Goal: Information Seeking & Learning: Learn about a topic

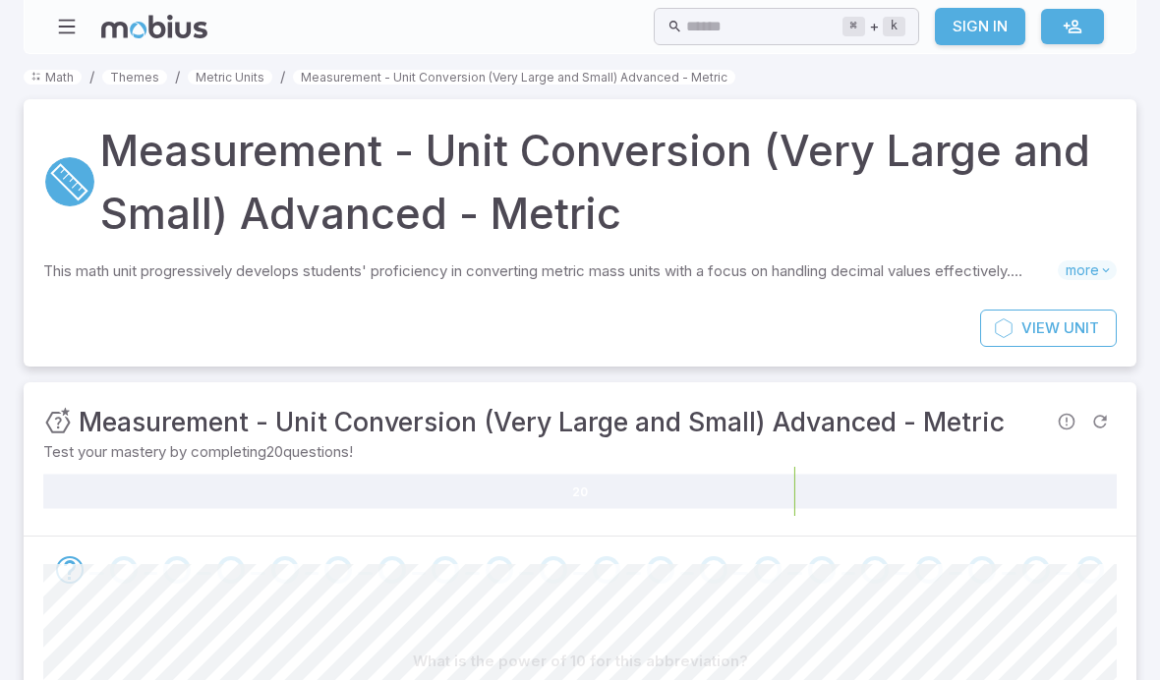
click at [1085, 273] on span "more" at bounding box center [1087, 270] width 59 height 20
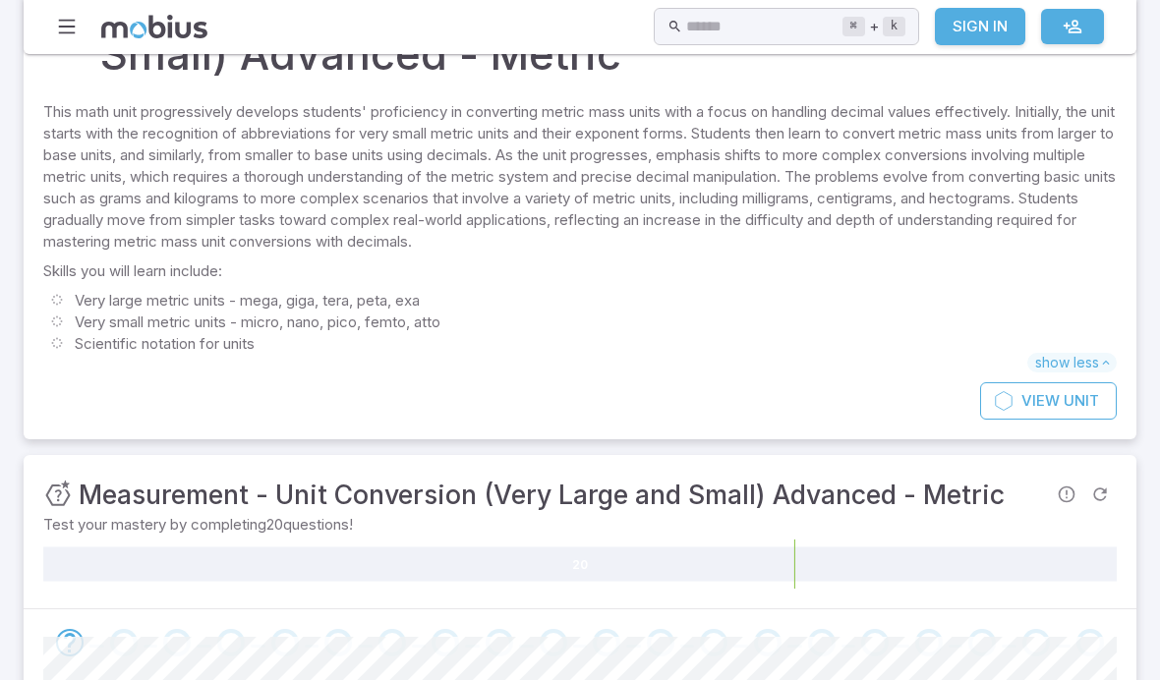
scroll to position [248, 0]
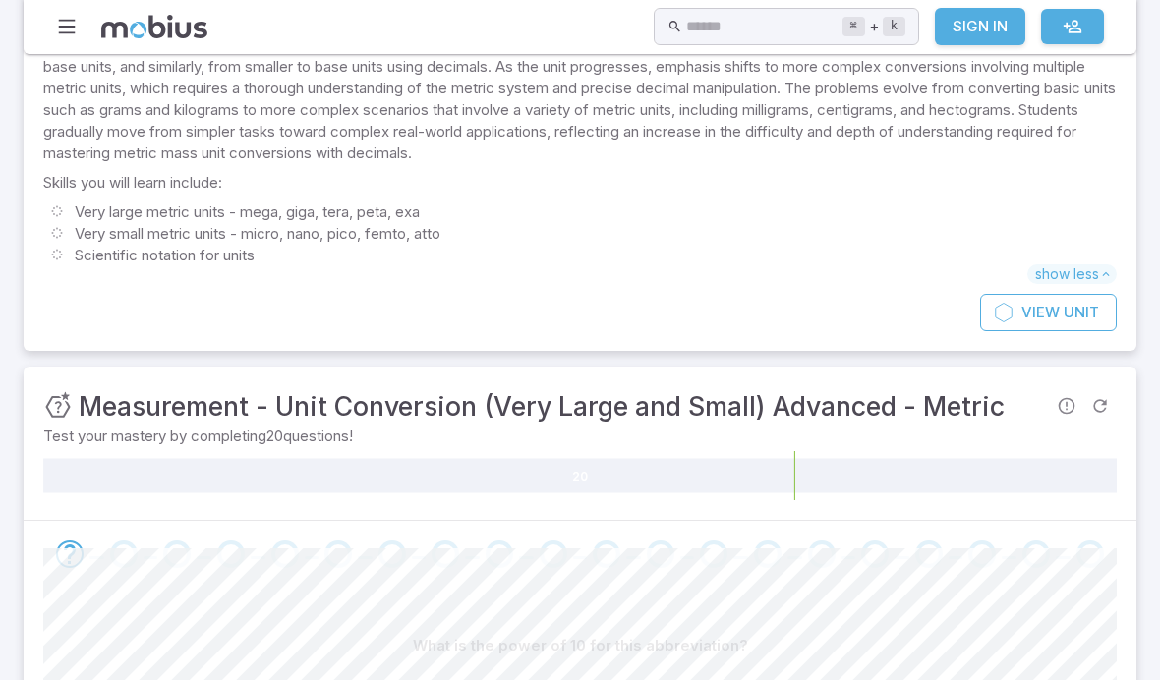
click at [73, 419] on div "Unit Mastery : Measurement - Unit Conversion (Very Large and Small) Advanced - …" at bounding box center [523, 405] width 961 height 39
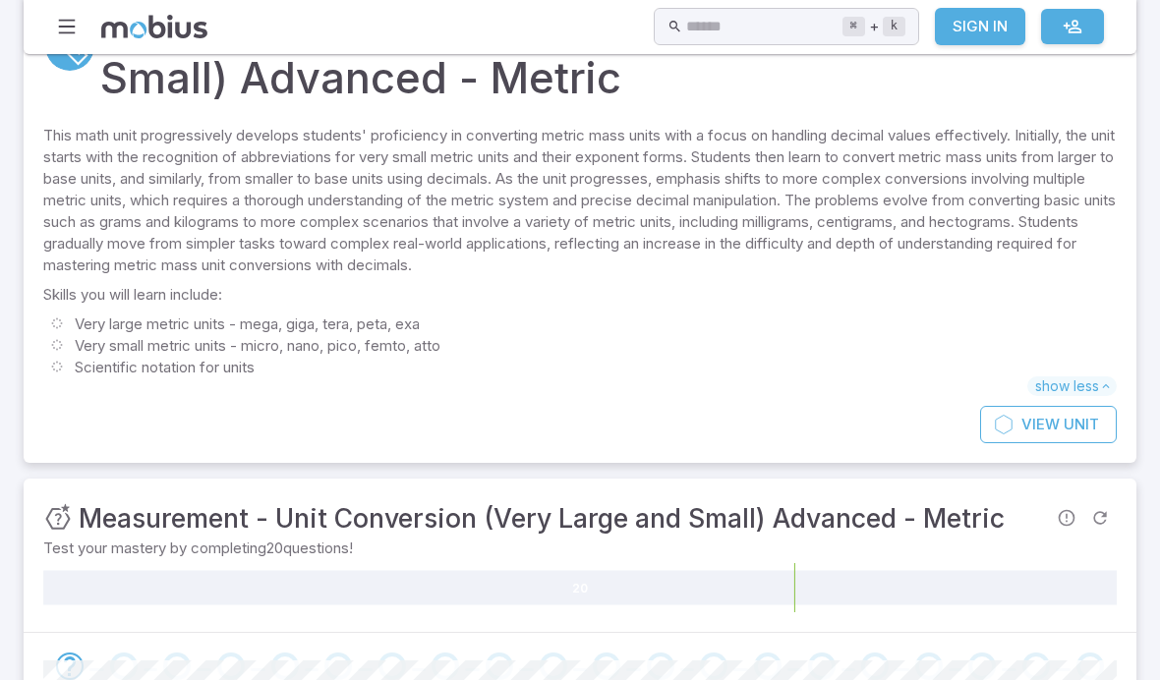
scroll to position [0, 0]
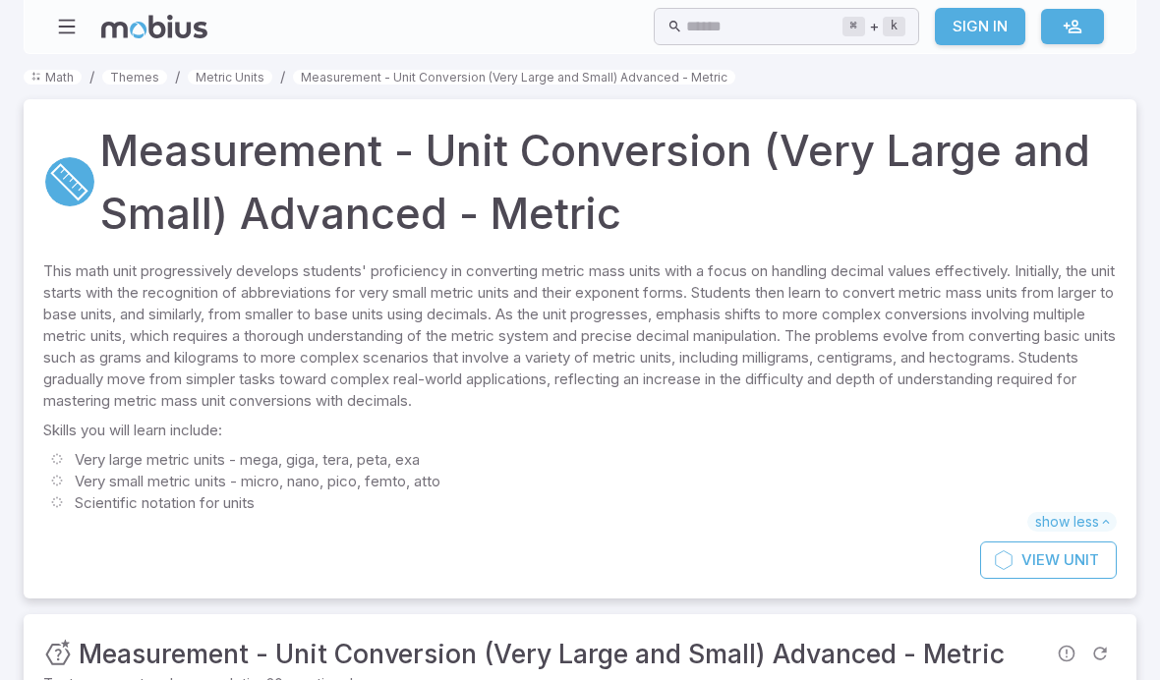
click at [211, 82] on link "Metric Units" at bounding box center [230, 77] width 85 height 15
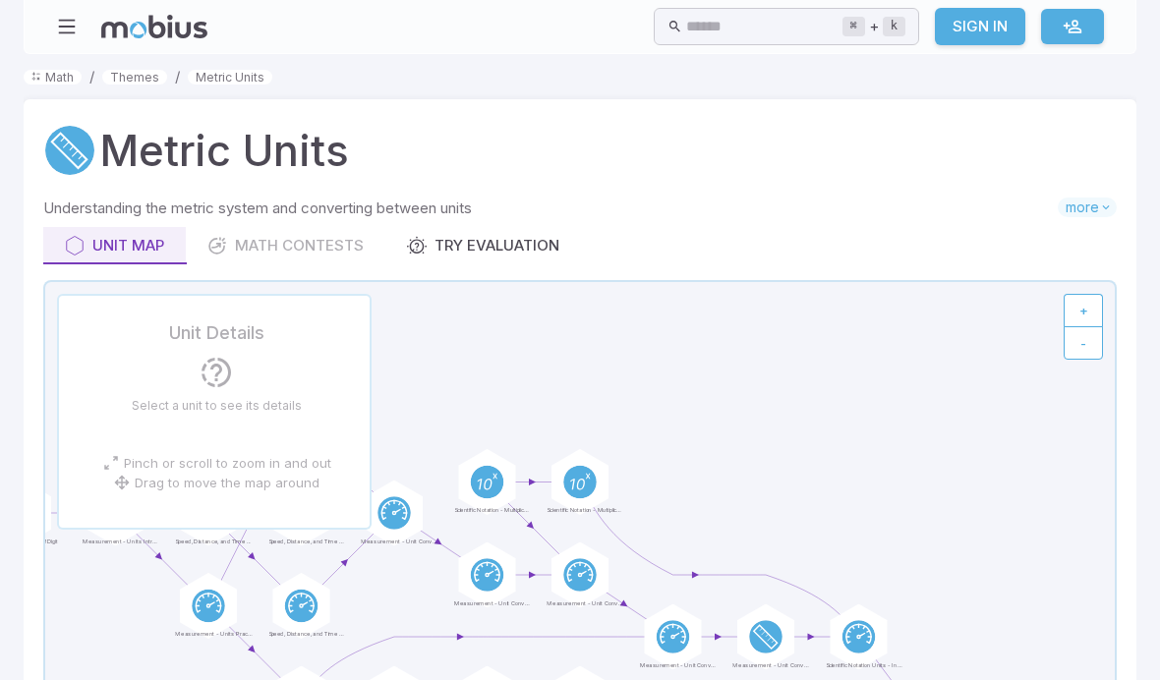
click at [1089, 210] on span "more" at bounding box center [1087, 208] width 59 height 20
click at [1077, 225] on span "show less" at bounding box center [1071, 227] width 89 height 20
click at [266, 233] on div "Unit Map Math Contests Try Evaluation" at bounding box center [579, 245] width 1073 height 37
click at [226, 248] on div "Unit Map Math Contests Try Evaluation" at bounding box center [579, 245] width 1073 height 37
click at [238, 244] on div "Unit Map Math Contests Try Evaluation" at bounding box center [579, 245] width 1073 height 37
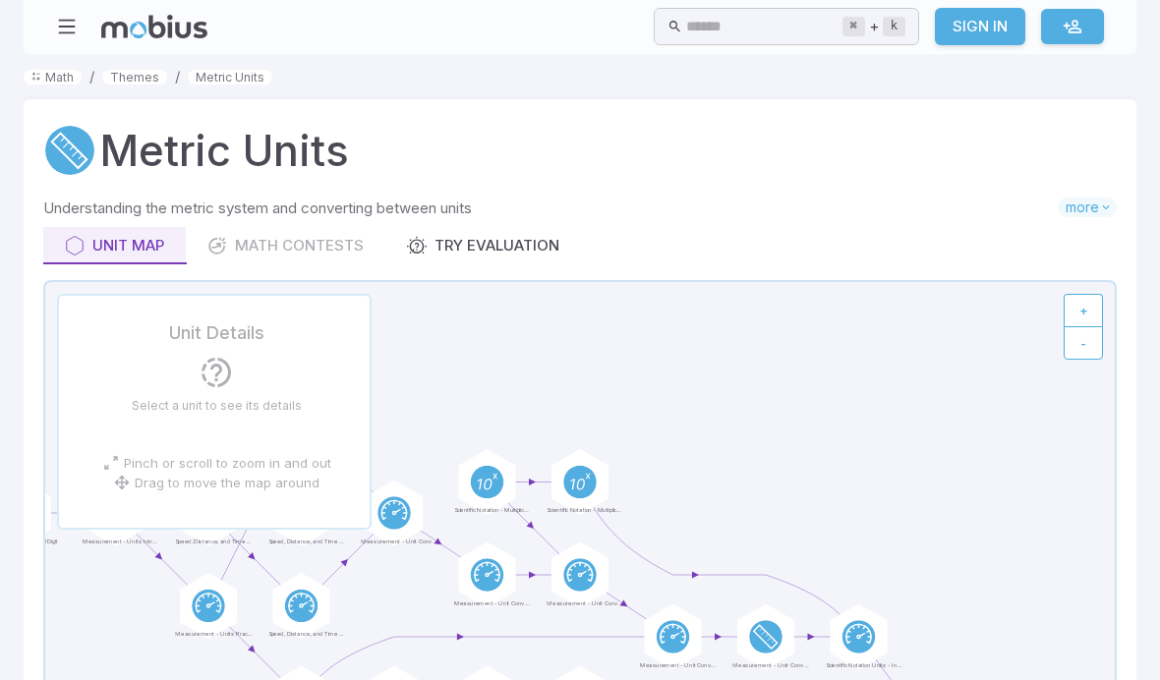
click at [437, 255] on div "Try Evaluation" at bounding box center [483, 246] width 152 height 22
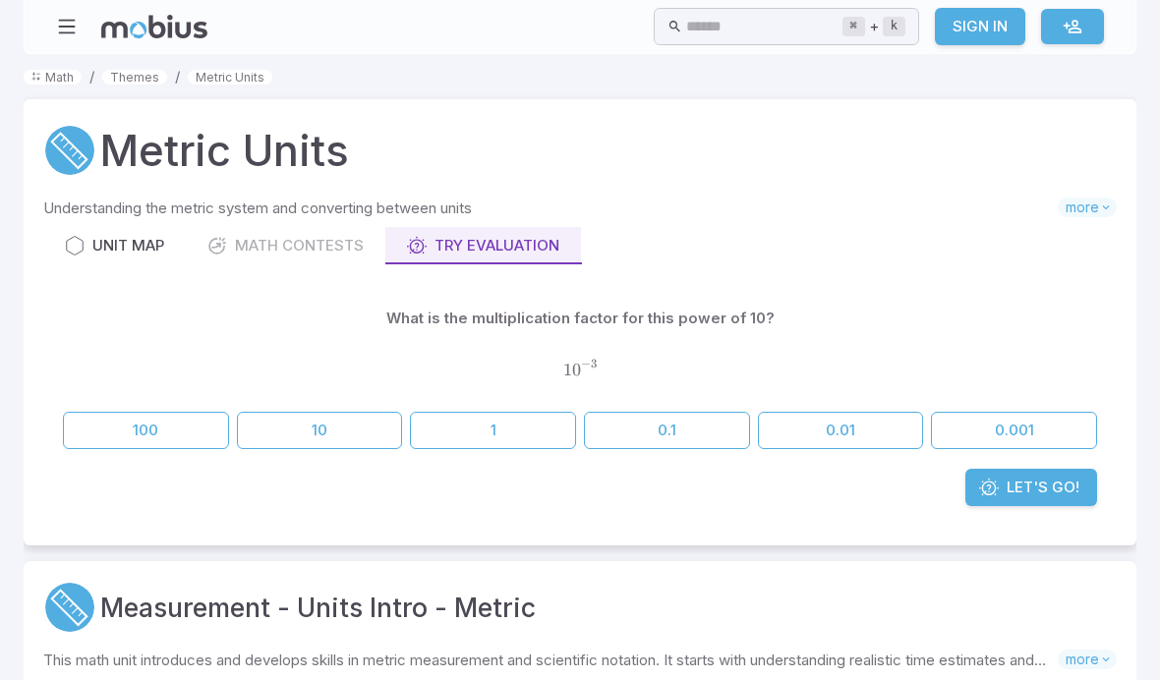
click at [228, 238] on div "Unit Map Math Contests Try Evaluation" at bounding box center [579, 245] width 1073 height 37
click at [95, 248] on div "Unit Map" at bounding box center [114, 246] width 99 height 22
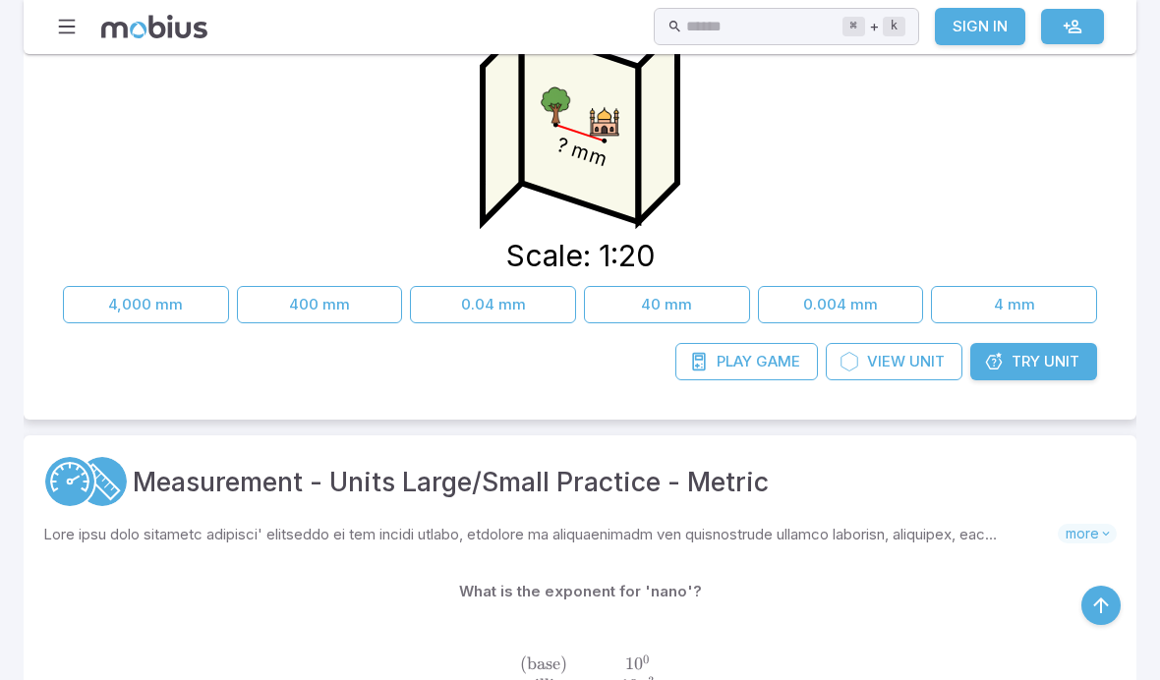
scroll to position [4904, 0]
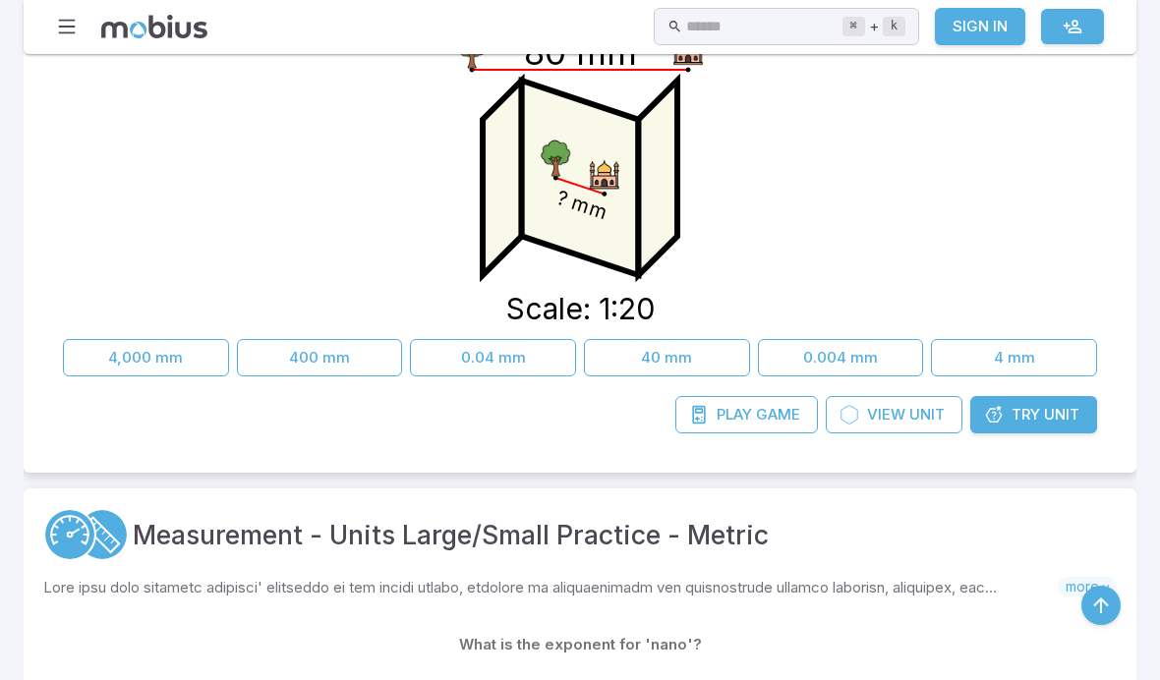
click at [1000, 424] on icon at bounding box center [994, 415] width 20 height 20
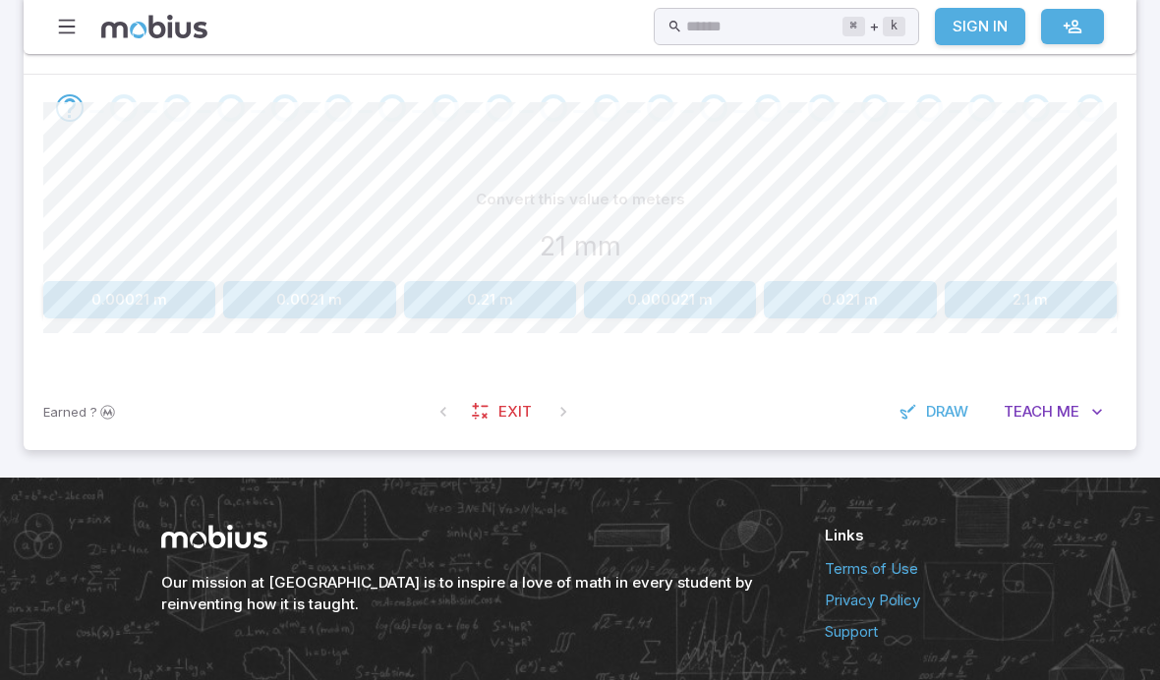
scroll to position [459, 0]
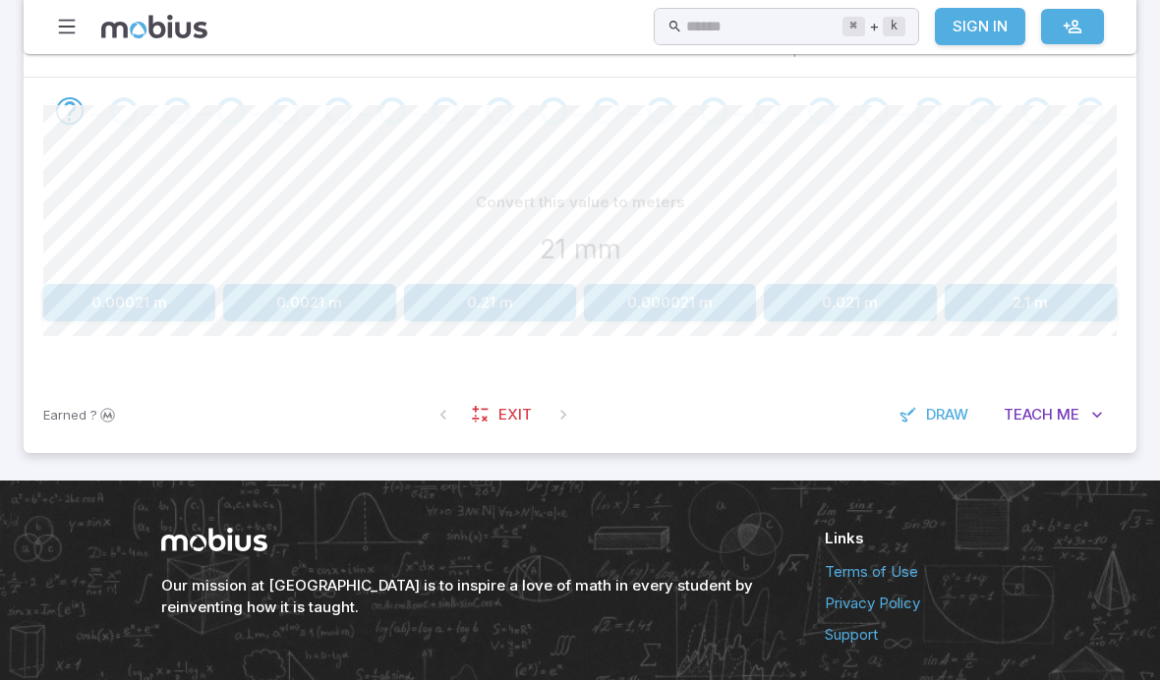
click at [807, 311] on button "0.021 m" at bounding box center [850, 302] width 172 height 37
click at [1059, 284] on button "0.59 dm" at bounding box center [1031, 302] width 172 height 37
click at [100, 113] on span at bounding box center [96, 114] width 15 height 3
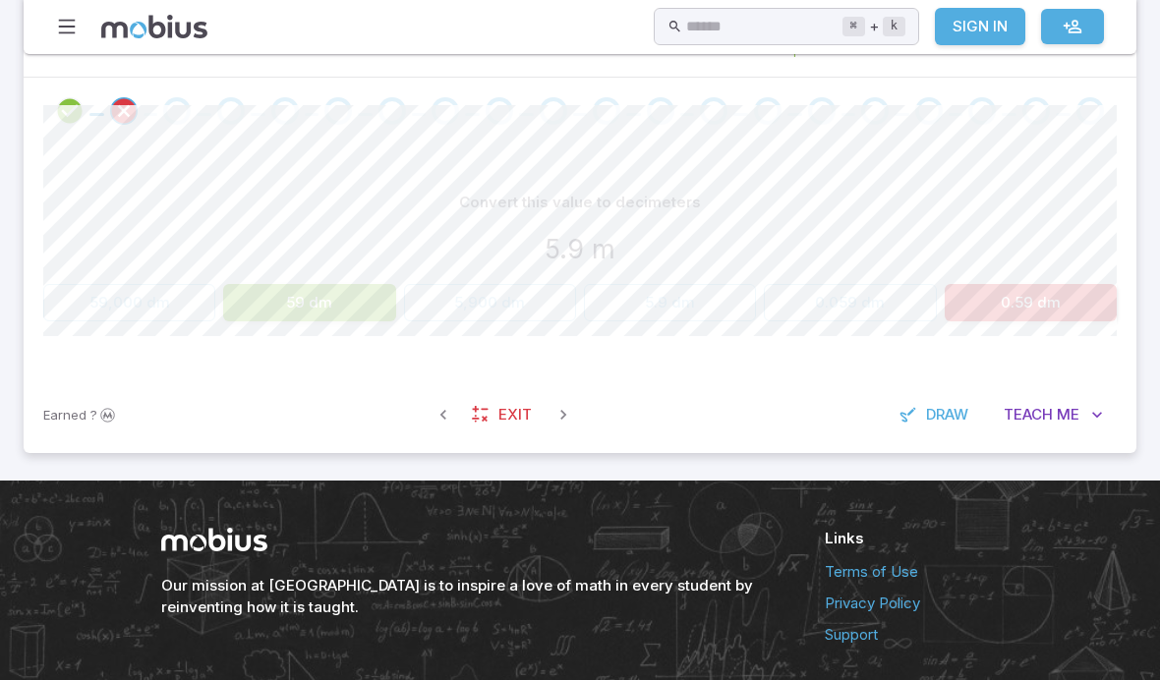
click at [175, 161] on div "Convert this value to decimeters 5.9 m 59,000 dm 59 dm 5,900 dm 5.9 dm 0.059 dm…" at bounding box center [579, 261] width 1073 height 232
click at [198, 99] on div at bounding box center [177, 111] width 54 height 28
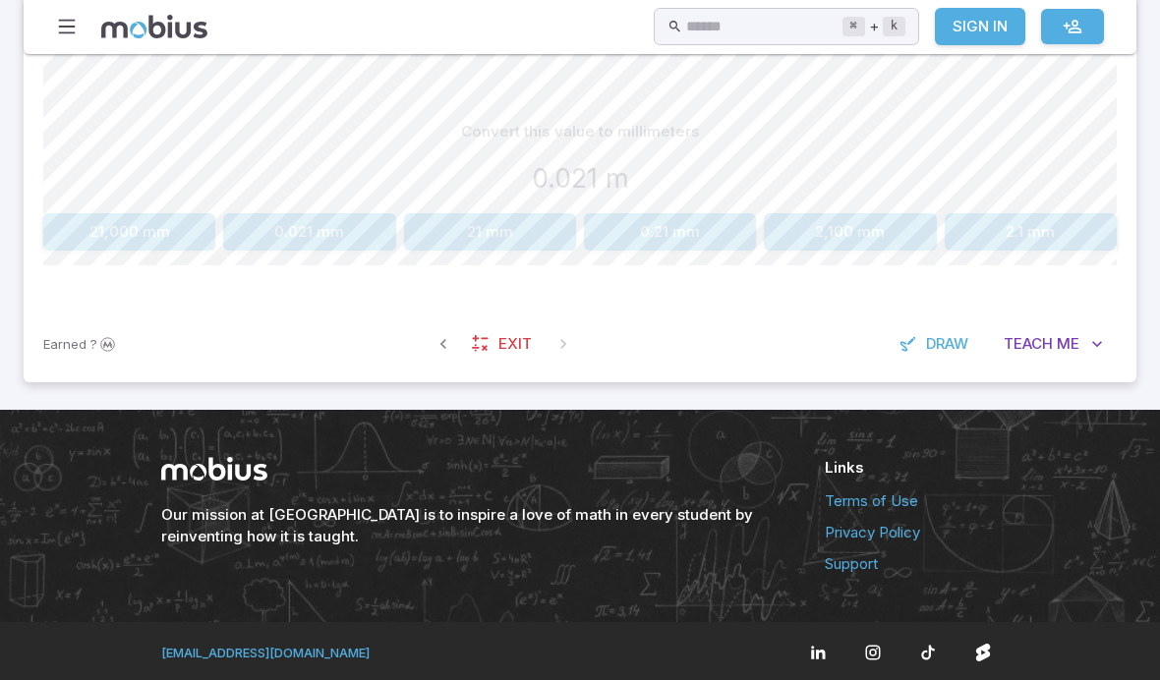
scroll to position [529, 0]
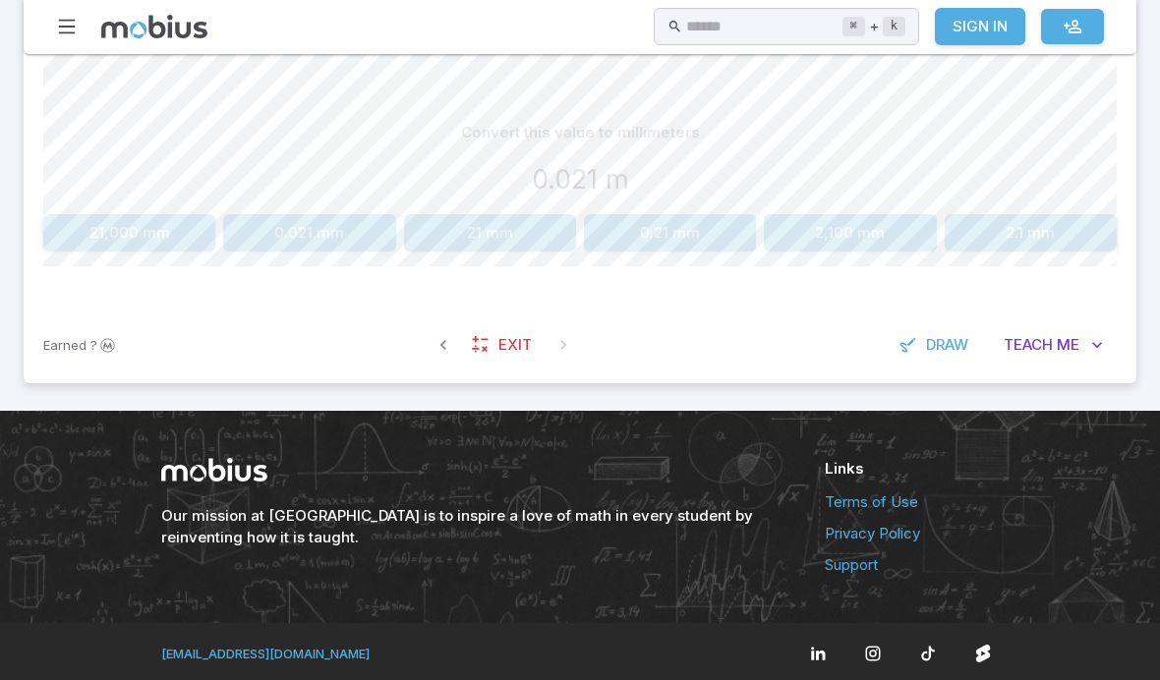
click at [465, 214] on button "21 mm" at bounding box center [490, 232] width 172 height 37
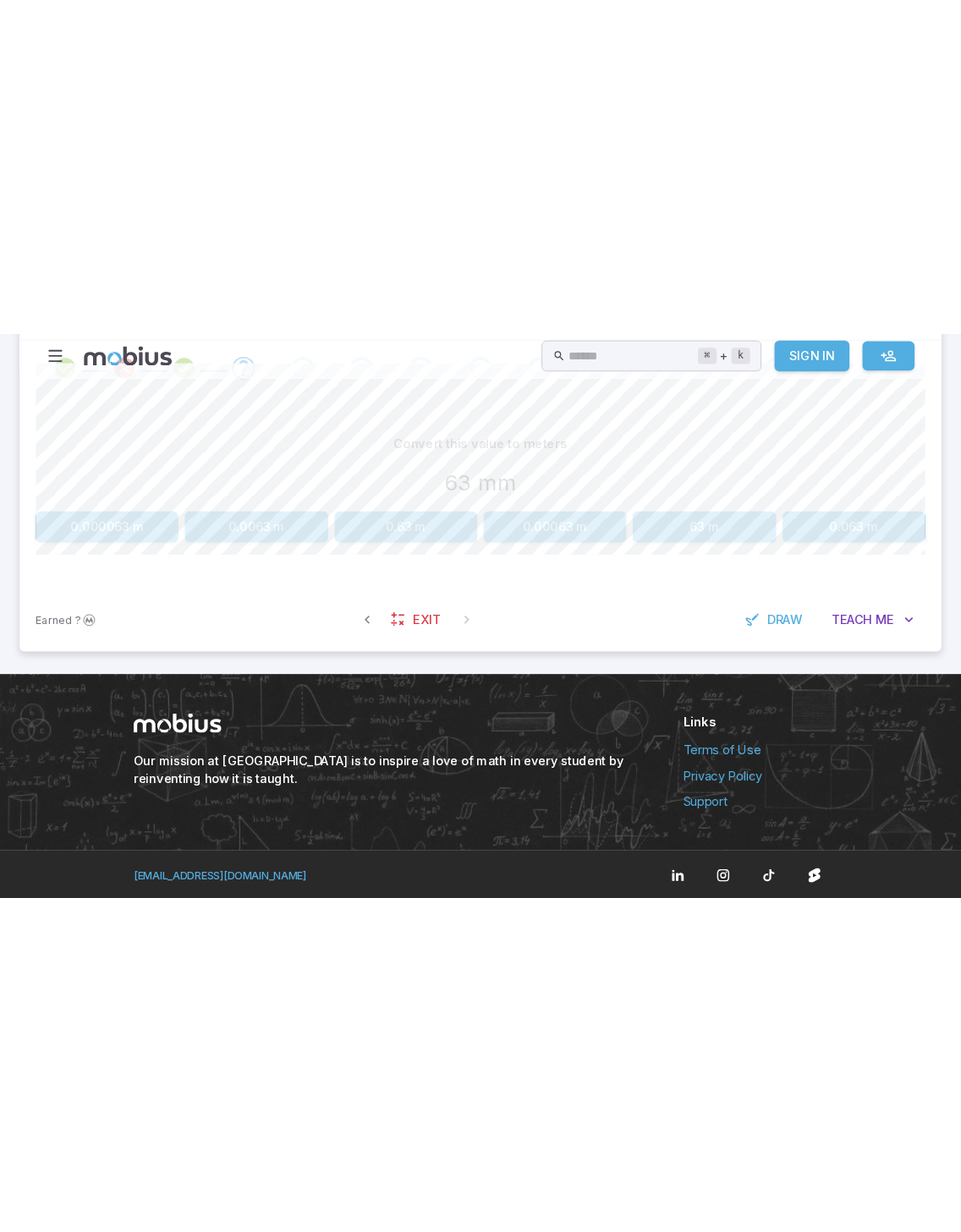
scroll to position [0, 0]
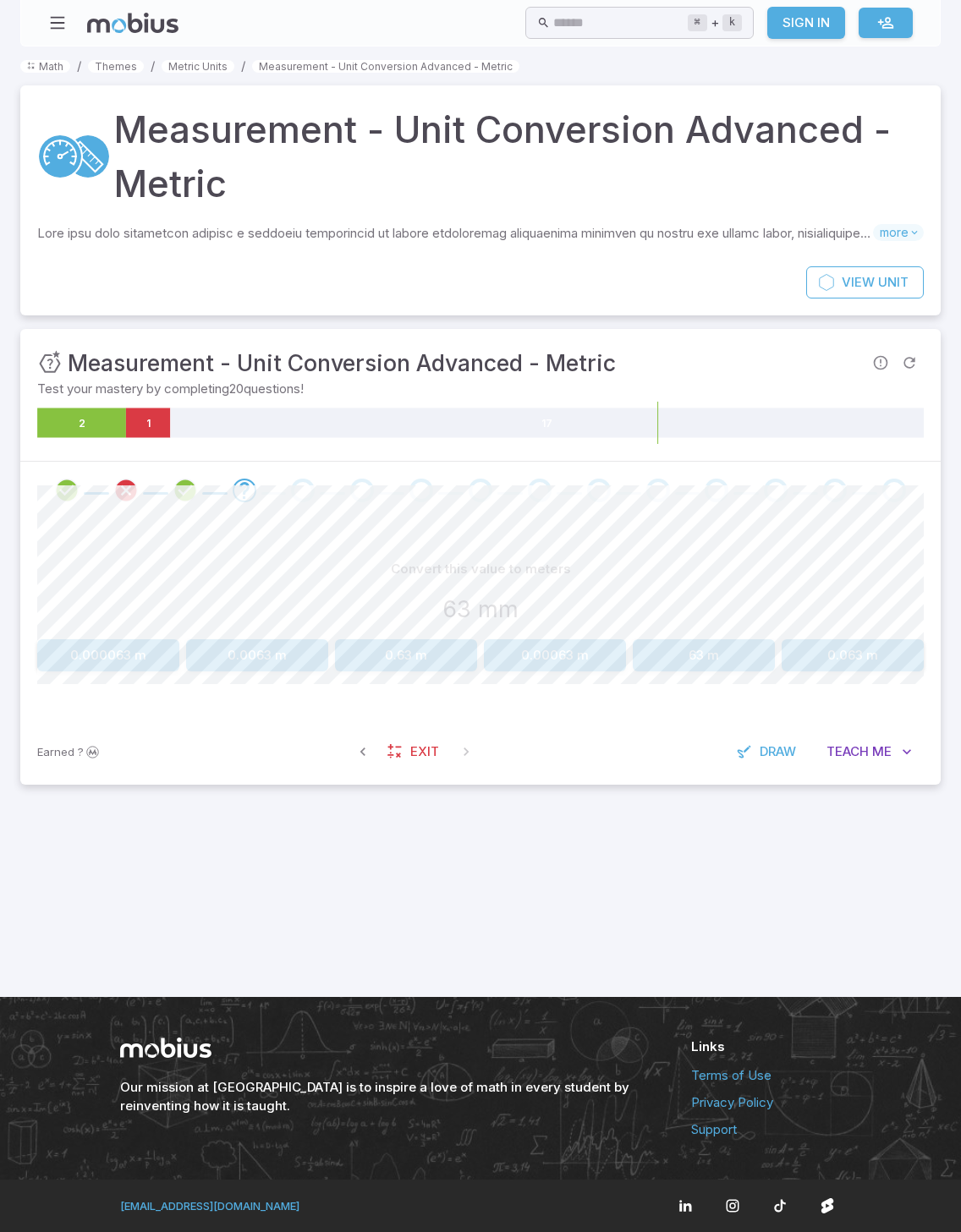
click at [693, 584] on div "63 mm" at bounding box center [480, 608] width 886 height 34
click at [705, 584] on button "63 m" at bounding box center [703, 655] width 142 height 32
click at [232, 483] on icon "Review your answer" at bounding box center [243, 490] width 25 height 25
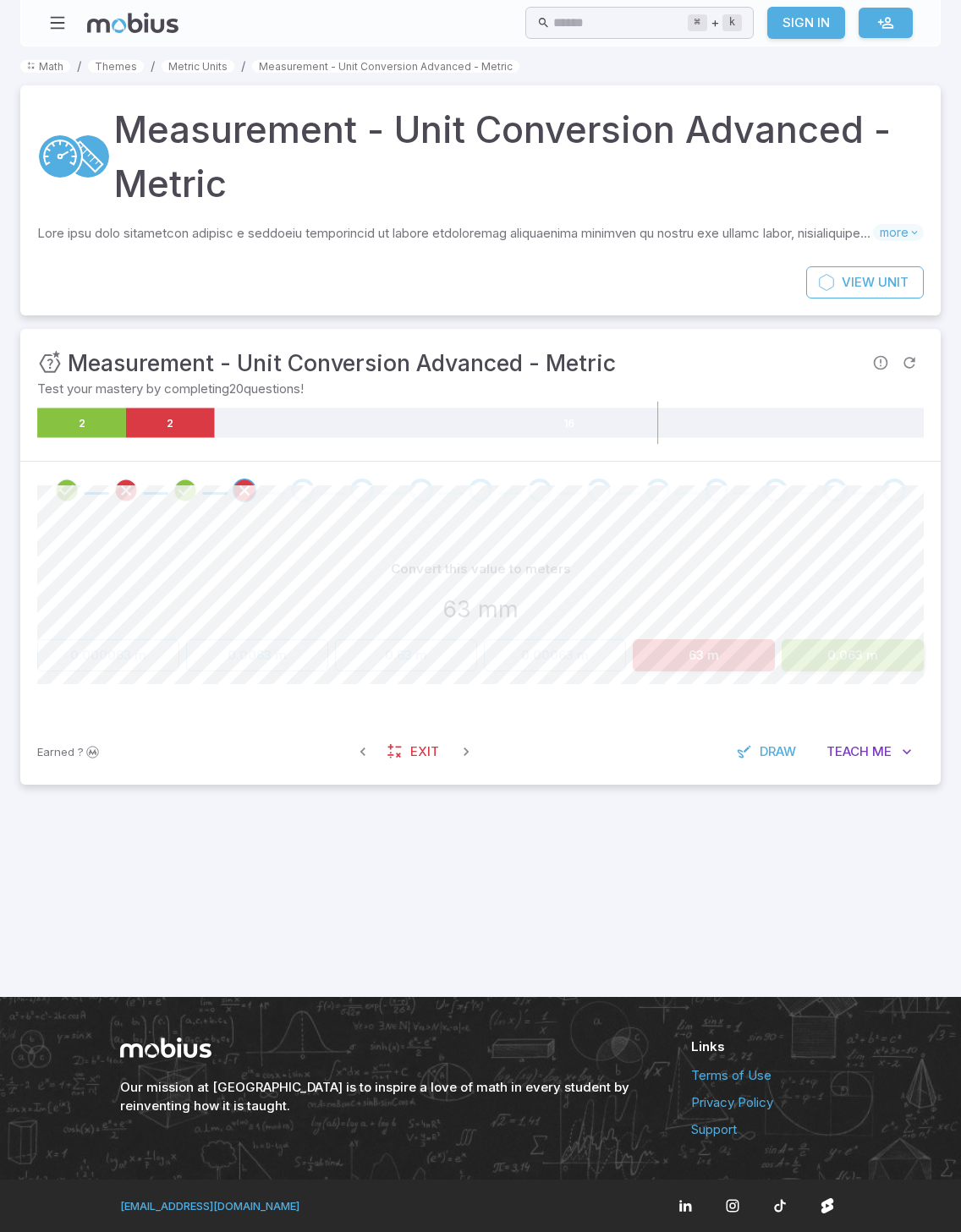
click at [323, 478] on span at bounding box center [302, 490] width 46 height 24
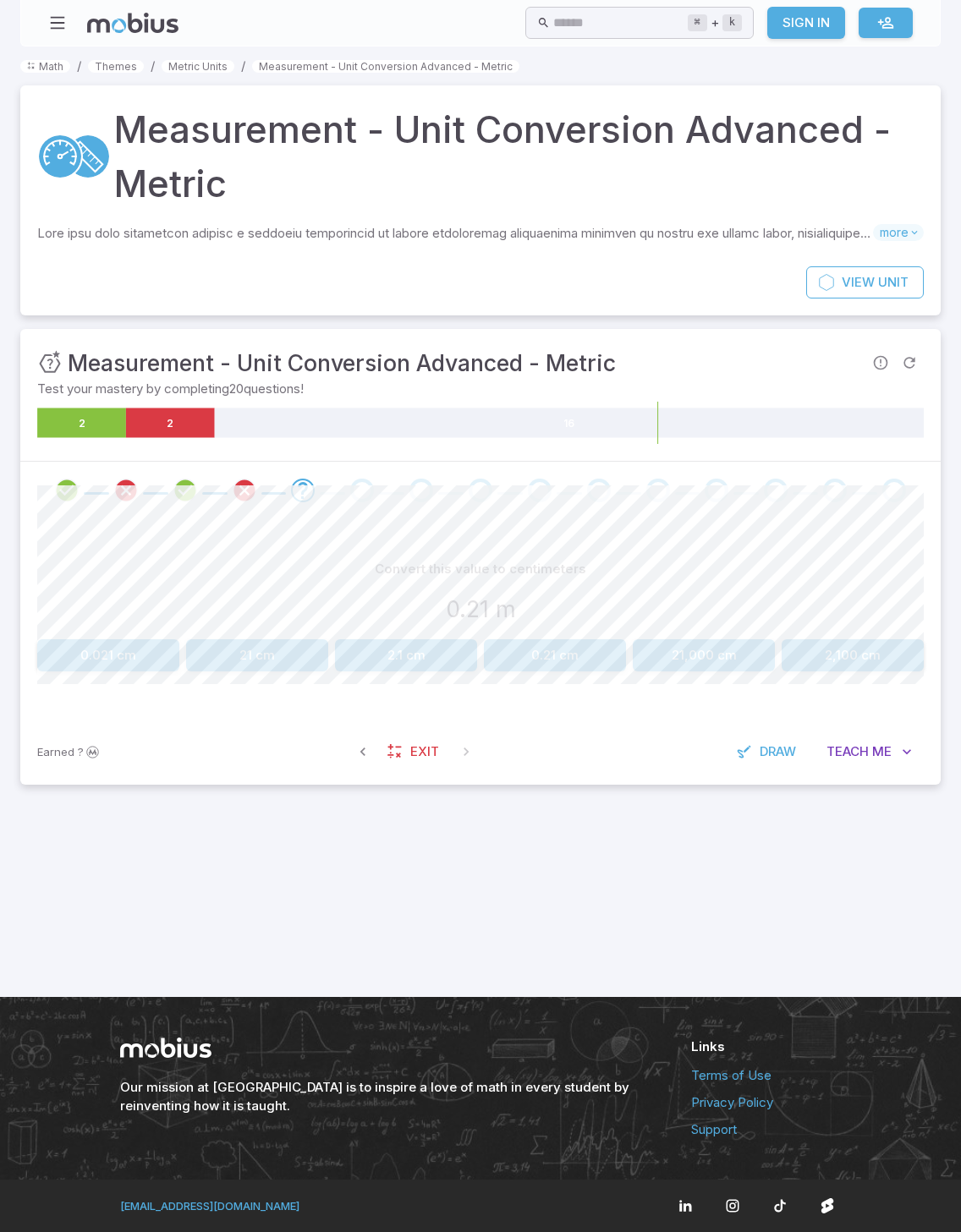
click at [242, 584] on button "21 cm" at bounding box center [256, 655] width 142 height 32
click at [237, 584] on button "6.7 km" at bounding box center [256, 655] width 142 height 32
click at [192, 60] on link "Metric Units" at bounding box center [198, 66] width 73 height 13
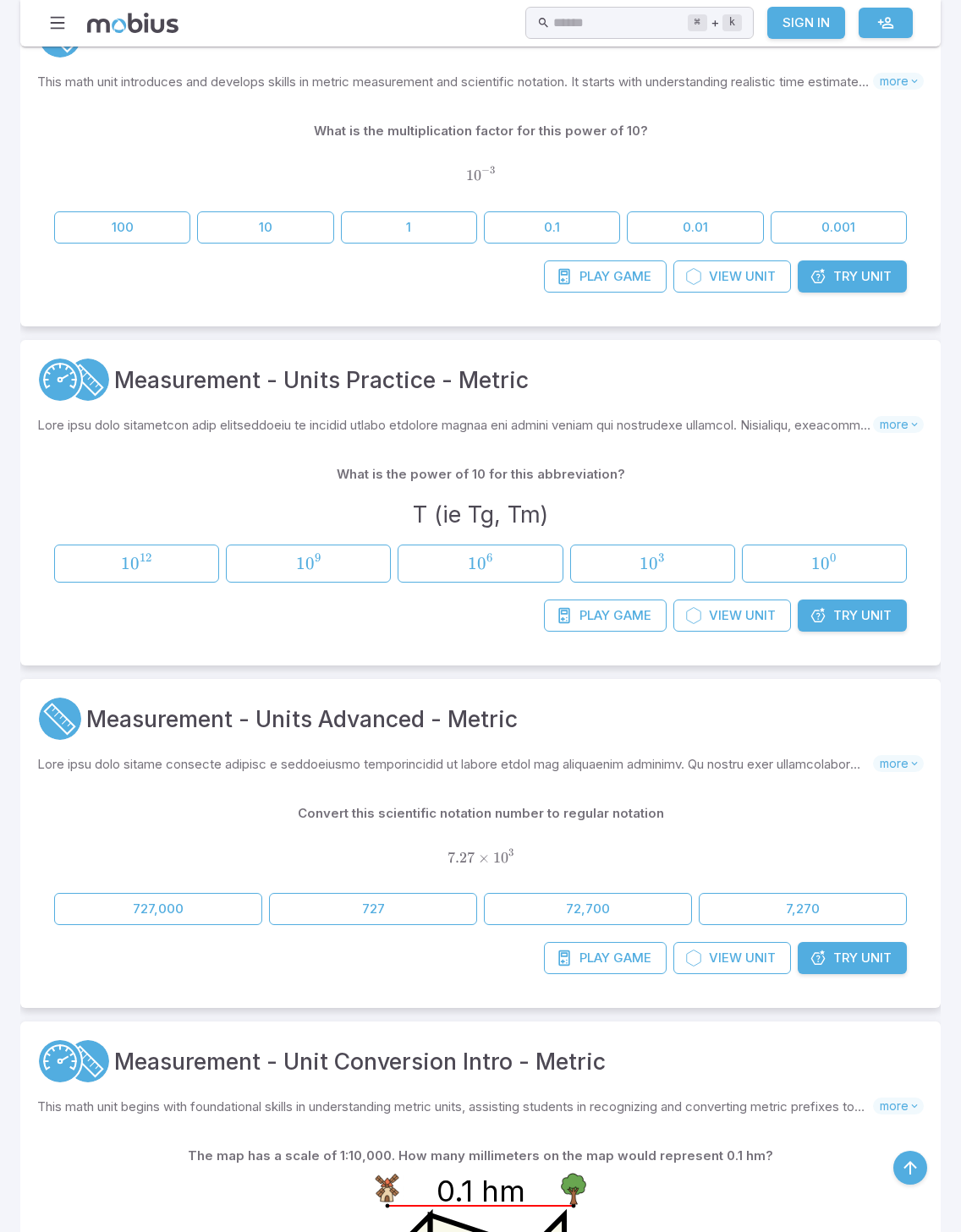
scroll to position [821, 0]
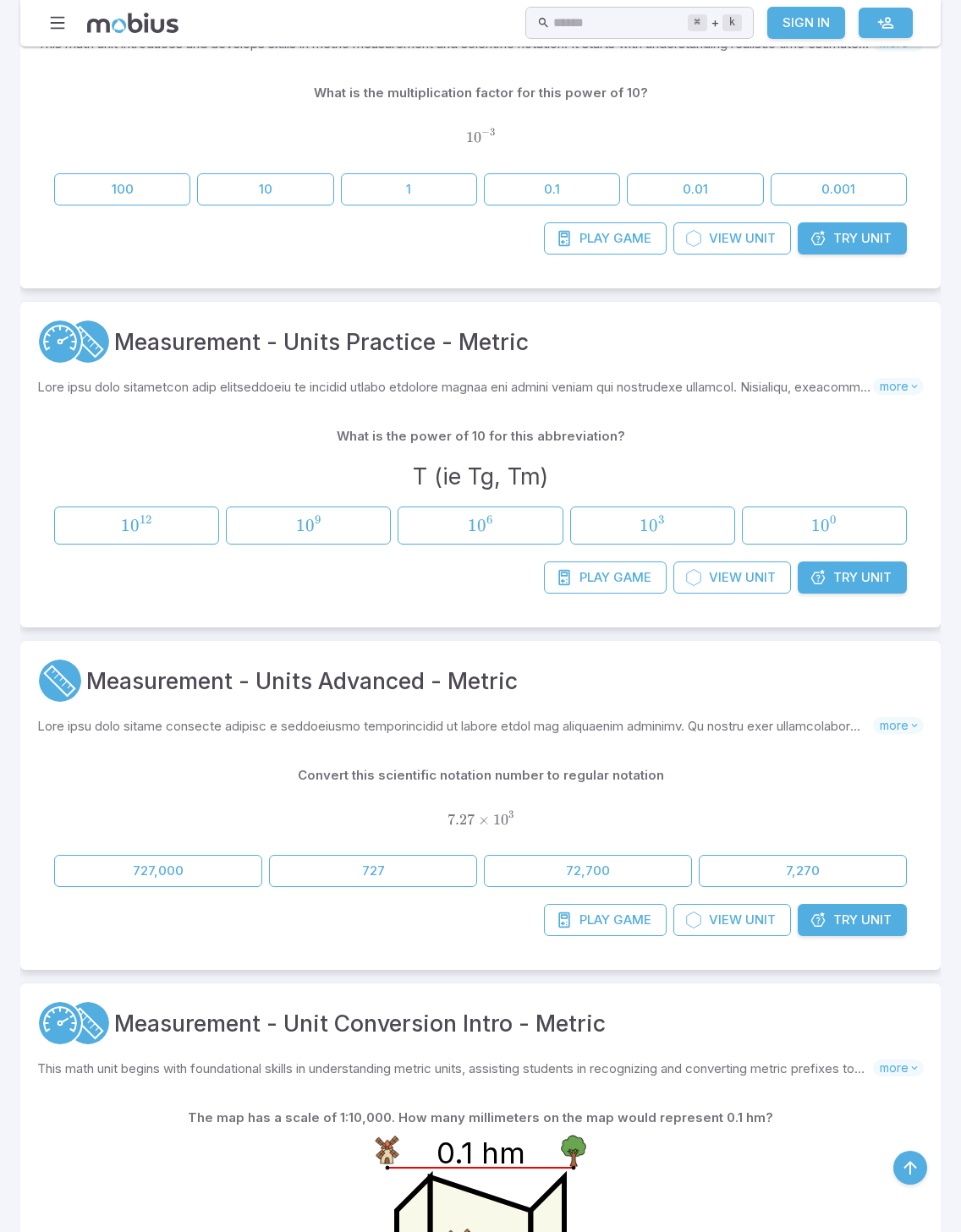
click at [811, 584] on link "Try Unit" at bounding box center [852, 920] width 109 height 32
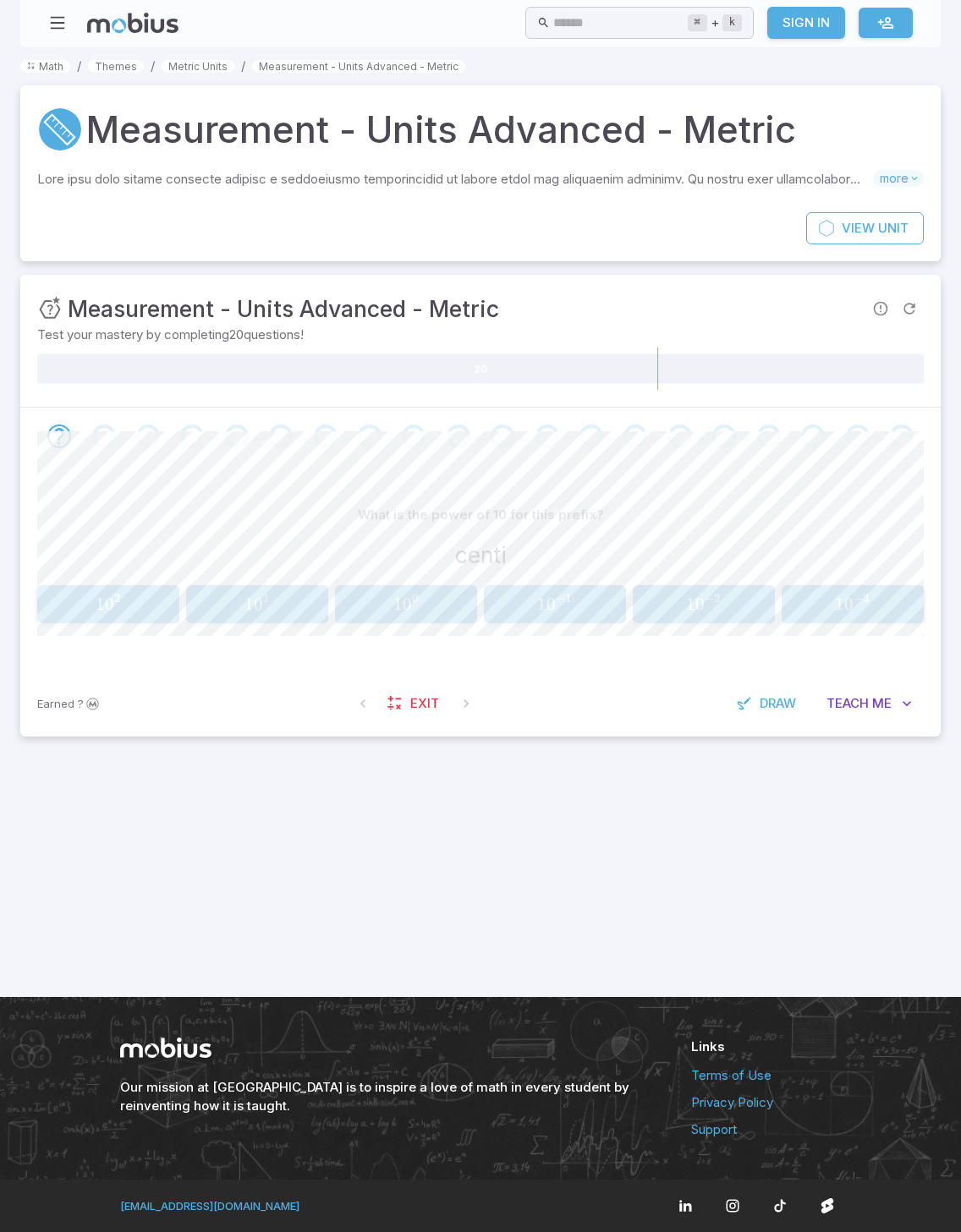
click at [881, 584] on span "Me" at bounding box center [881, 704] width 20 height 19
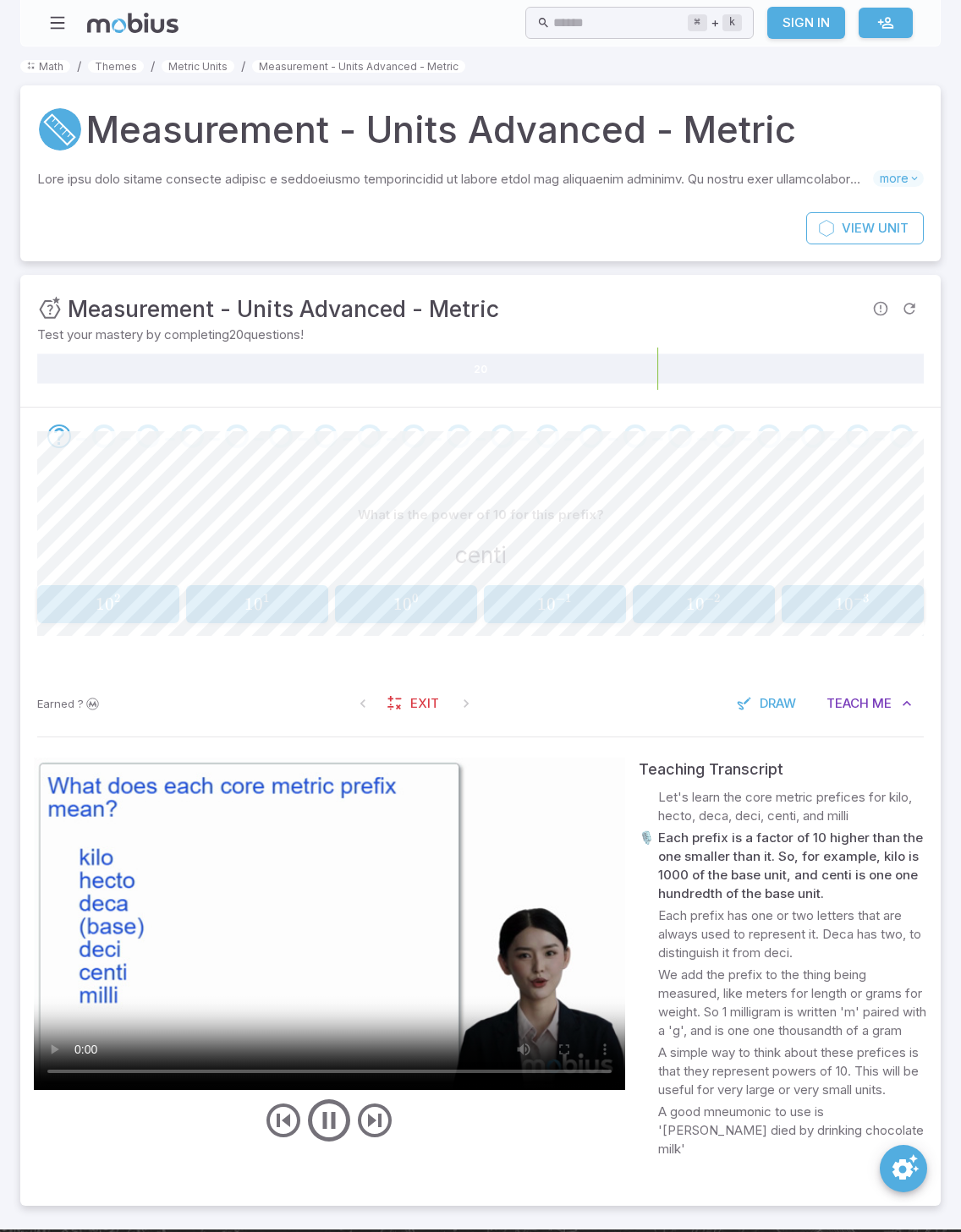
click at [424, 584] on video at bounding box center [329, 924] width 591 height 332
click at [373, 584] on video at bounding box center [329, 924] width 591 height 332
click at [331, 584] on video at bounding box center [329, 924] width 591 height 332
click at [507, 584] on video at bounding box center [329, 924] width 591 height 332
click at [344, 584] on icon "play/pause/restart" at bounding box center [329, 1120] width 51 height 51
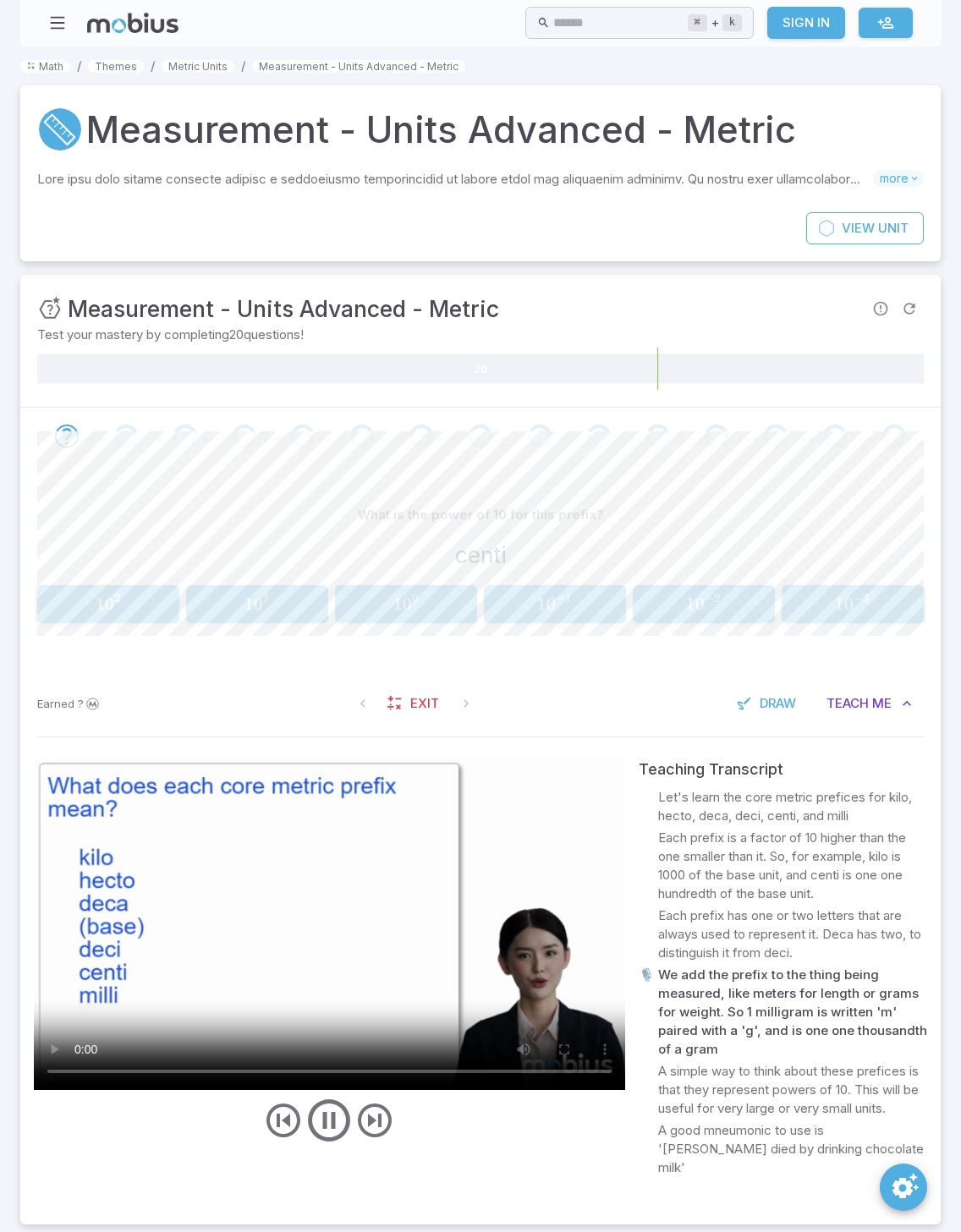
click at [259, 584] on video at bounding box center [329, 924] width 591 height 332
click at [164, 584] on video at bounding box center [329, 924] width 591 height 332
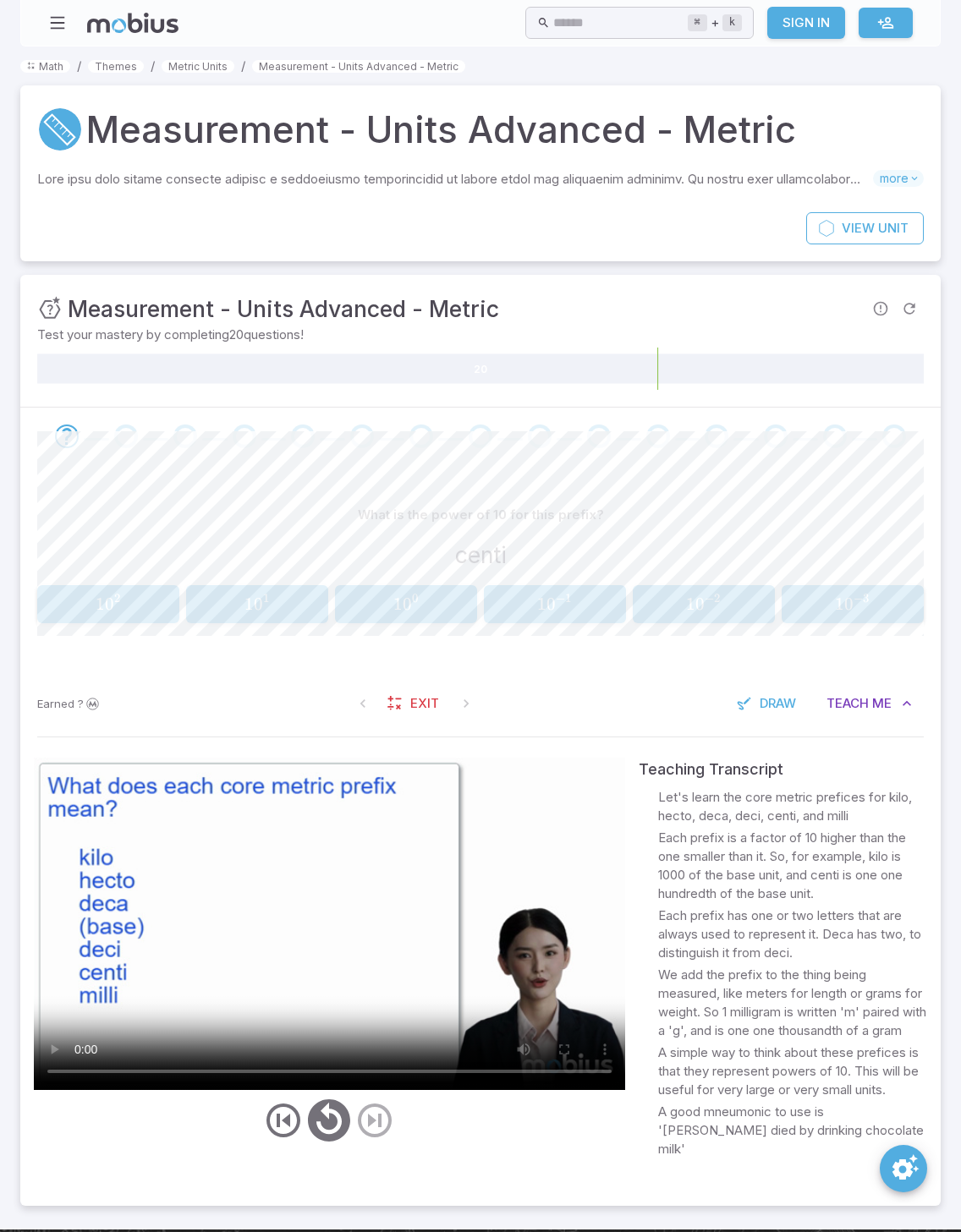
click at [207, 584] on video at bounding box center [329, 924] width 591 height 332
click at [115, 584] on span "2" at bounding box center [118, 602] width 7 height 15
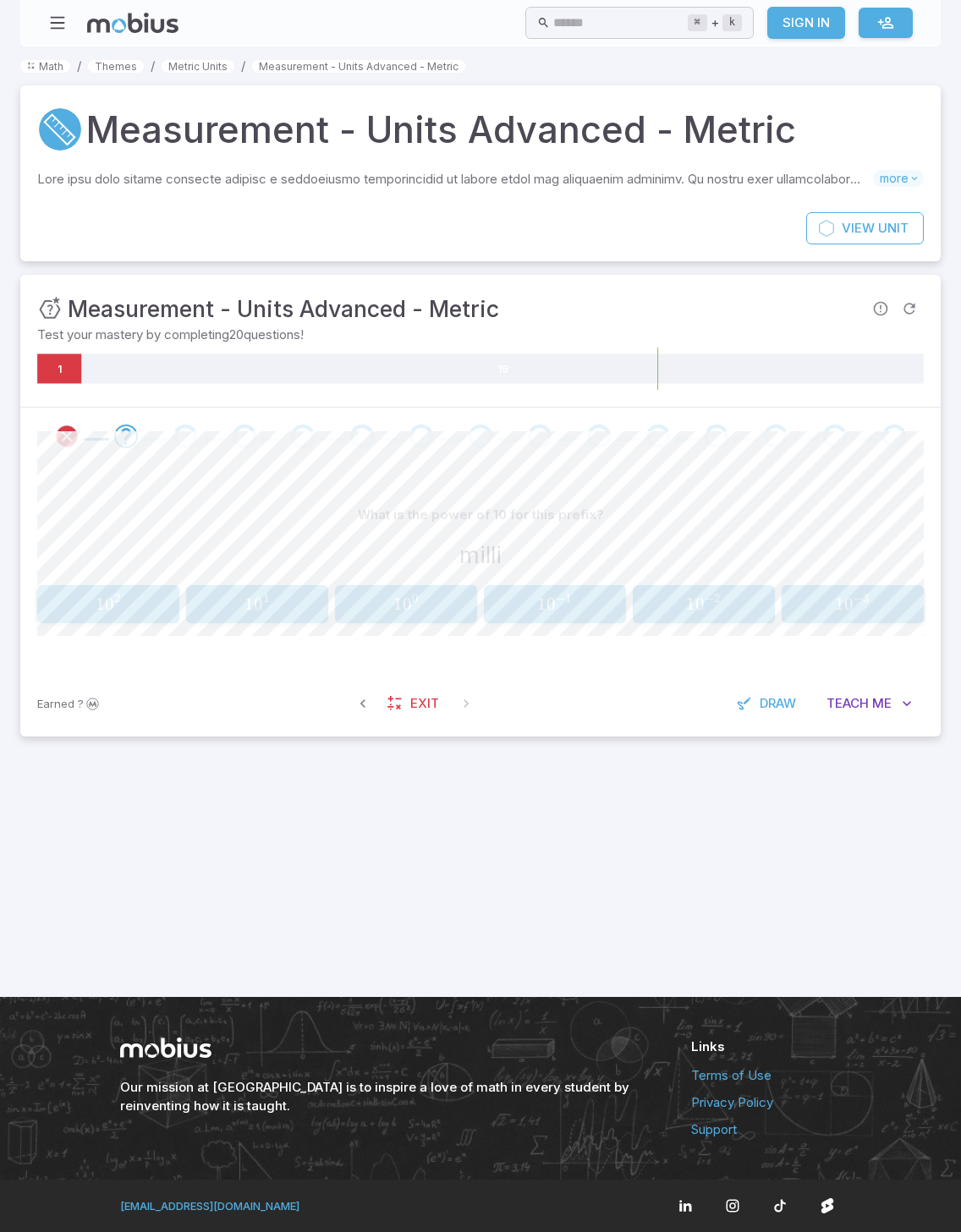
click at [835, 584] on button "1 0 − 3 10^{-3} 1 0 − 3" at bounding box center [852, 604] width 142 height 38
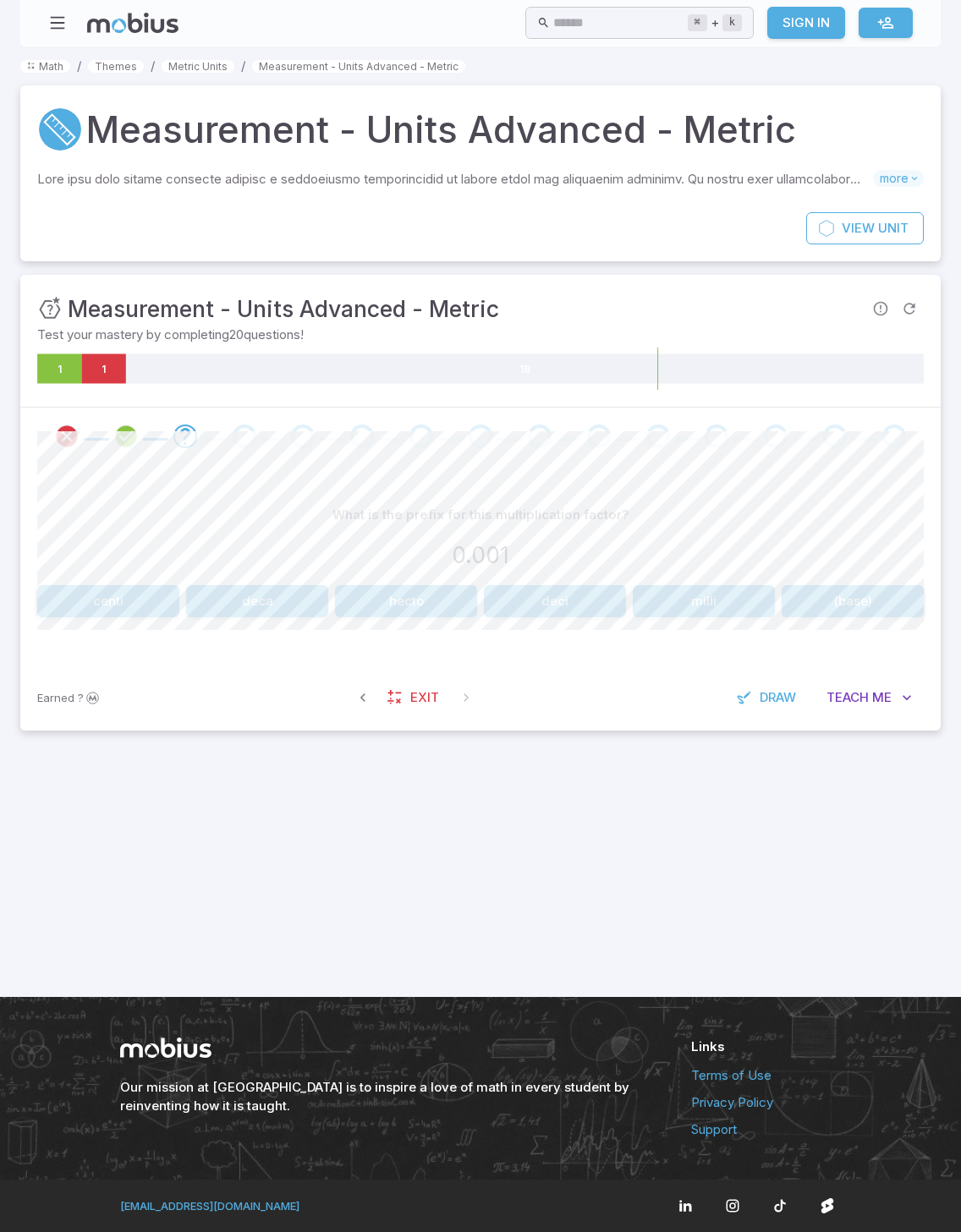
click at [682, 584] on button "milli" at bounding box center [703, 601] width 142 height 32
click at [533, 584] on button "da" at bounding box center [703, 601] width 440 height 32
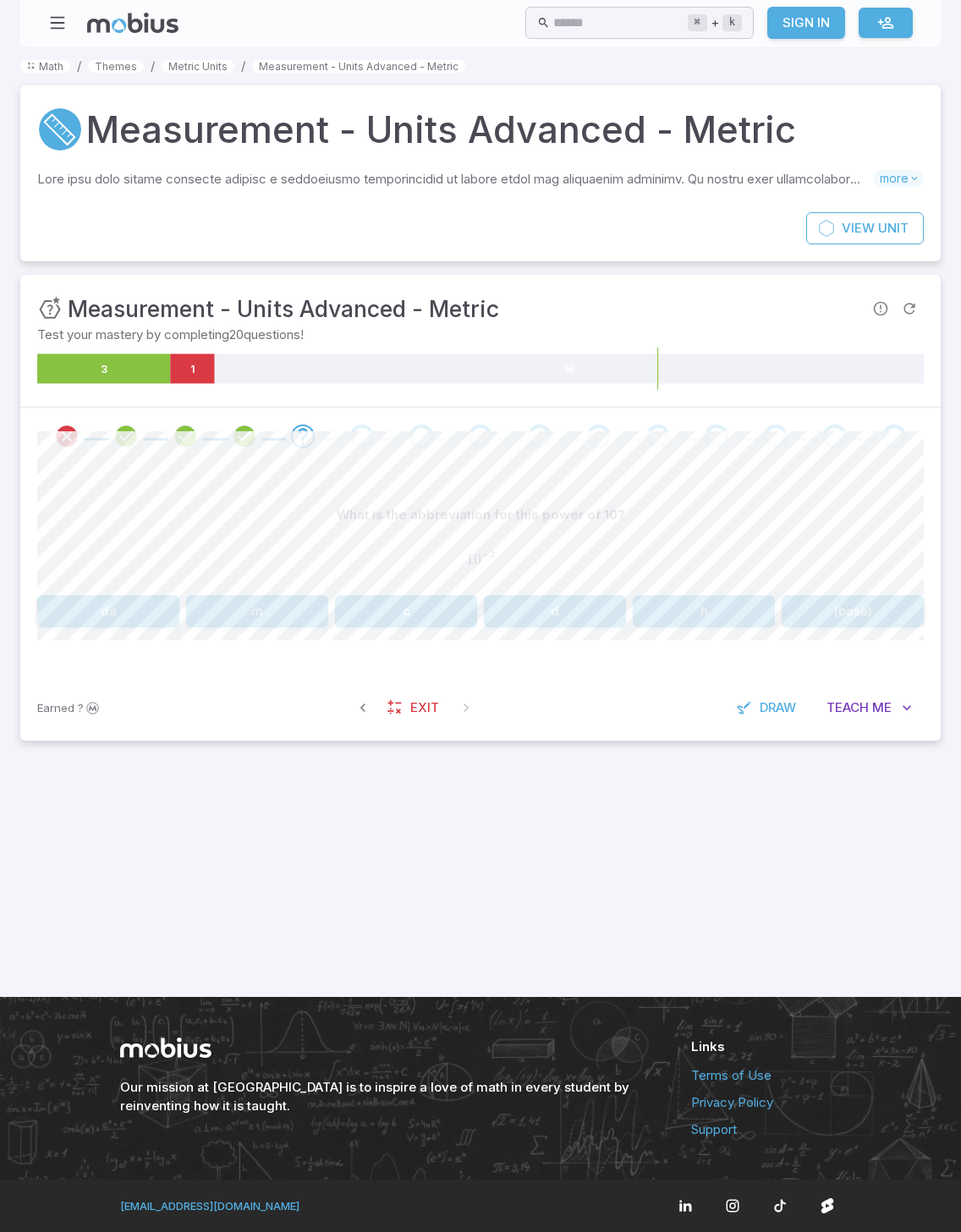
click at [403, 584] on button "c" at bounding box center [405, 611] width 142 height 32
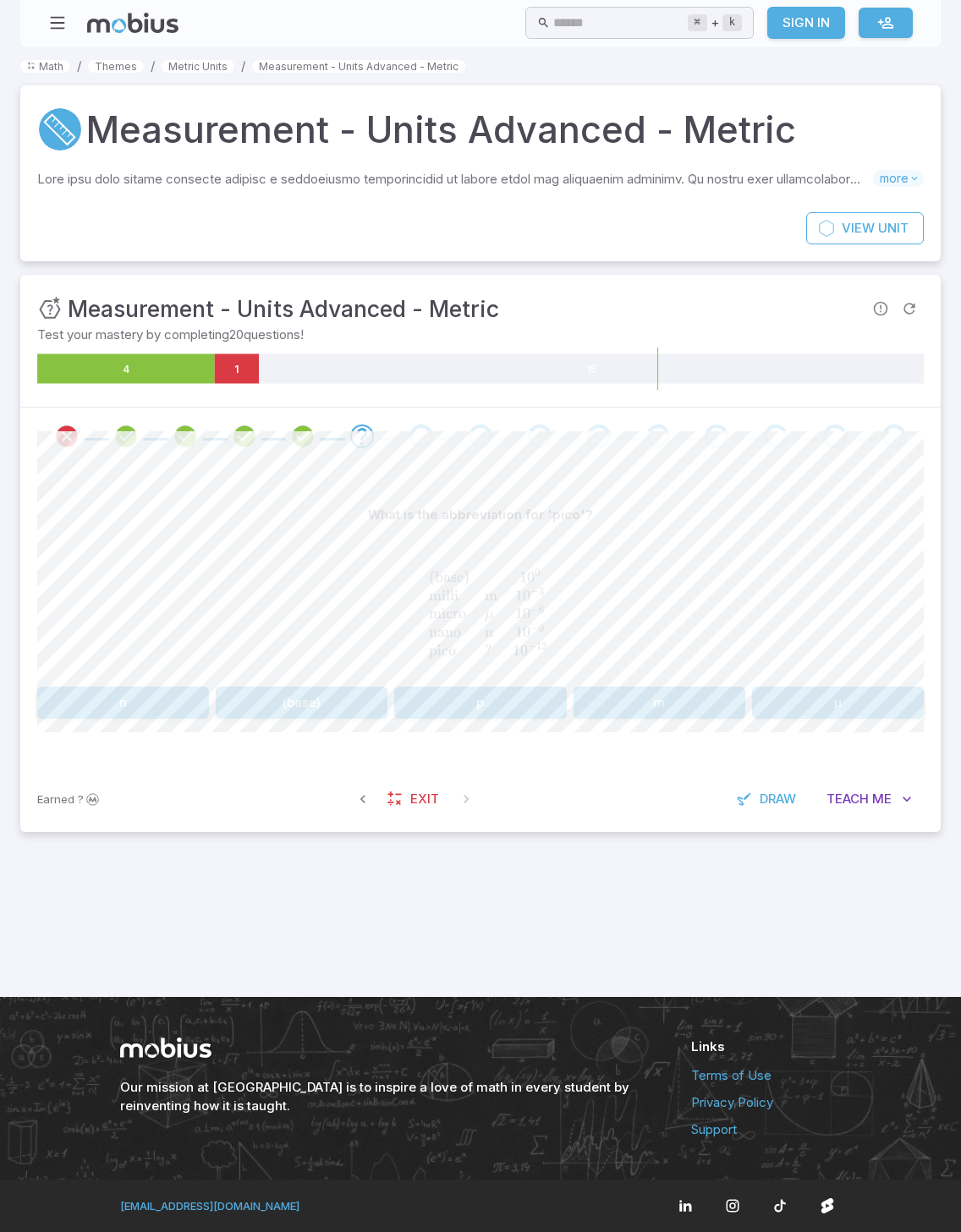
click at [462, 584] on button "p" at bounding box center [480, 702] width 172 height 32
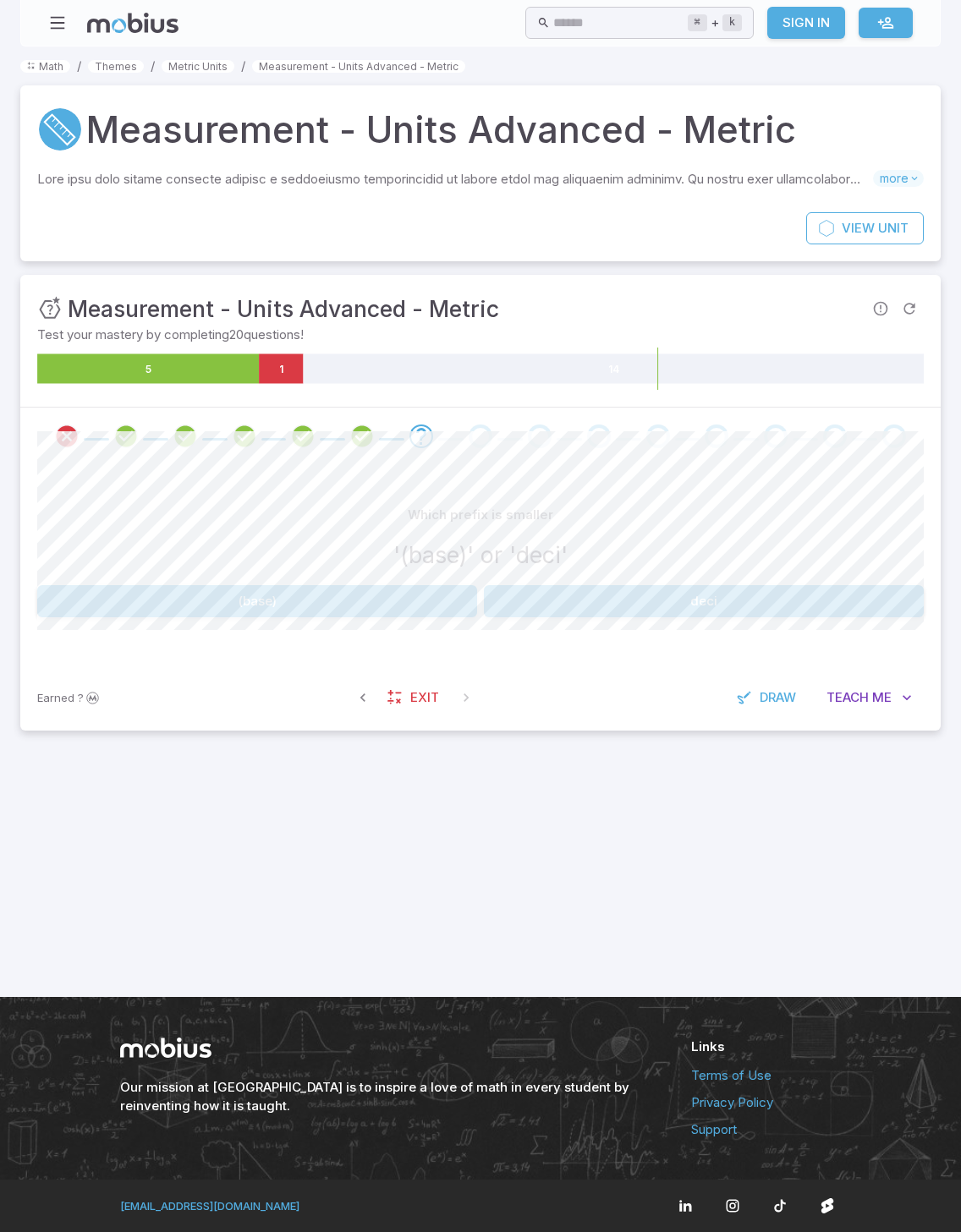
click at [714, 584] on button "deci" at bounding box center [703, 601] width 440 height 32
